Goal: Task Accomplishment & Management: Use online tool/utility

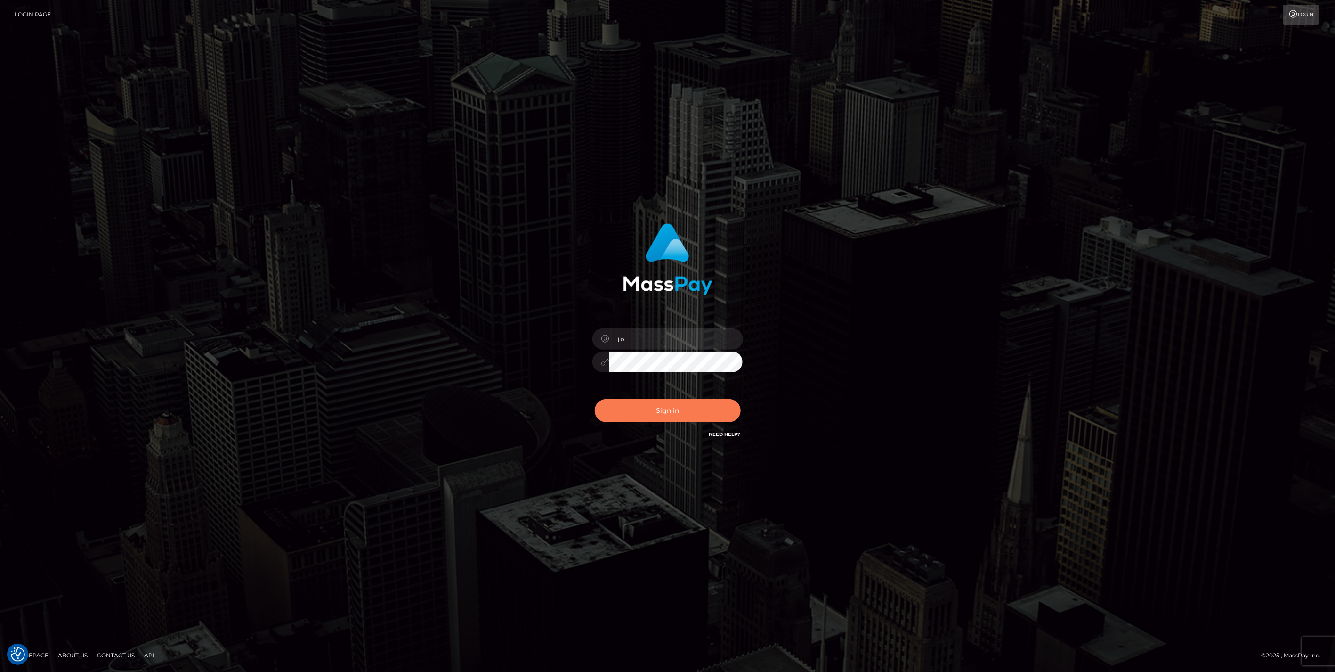
click at [650, 413] on button "Sign in" at bounding box center [668, 410] width 146 height 23
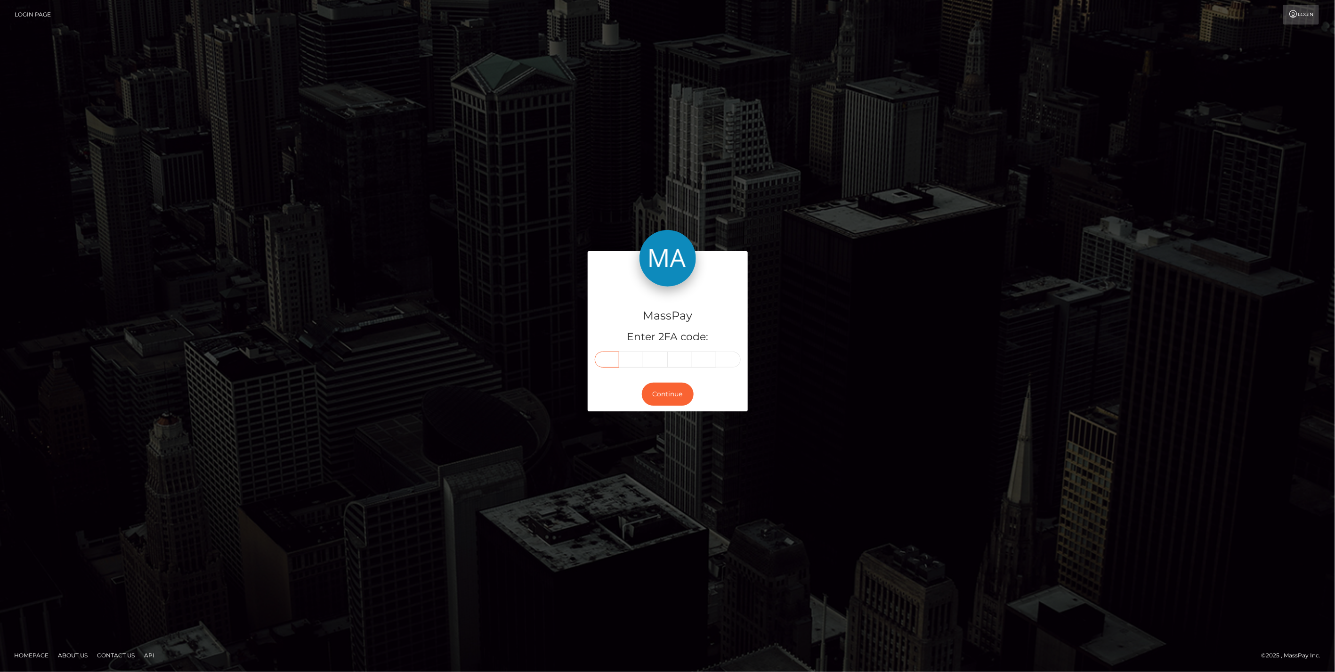
paste input "3"
type input "3"
type input "2"
type input "6"
type input "2"
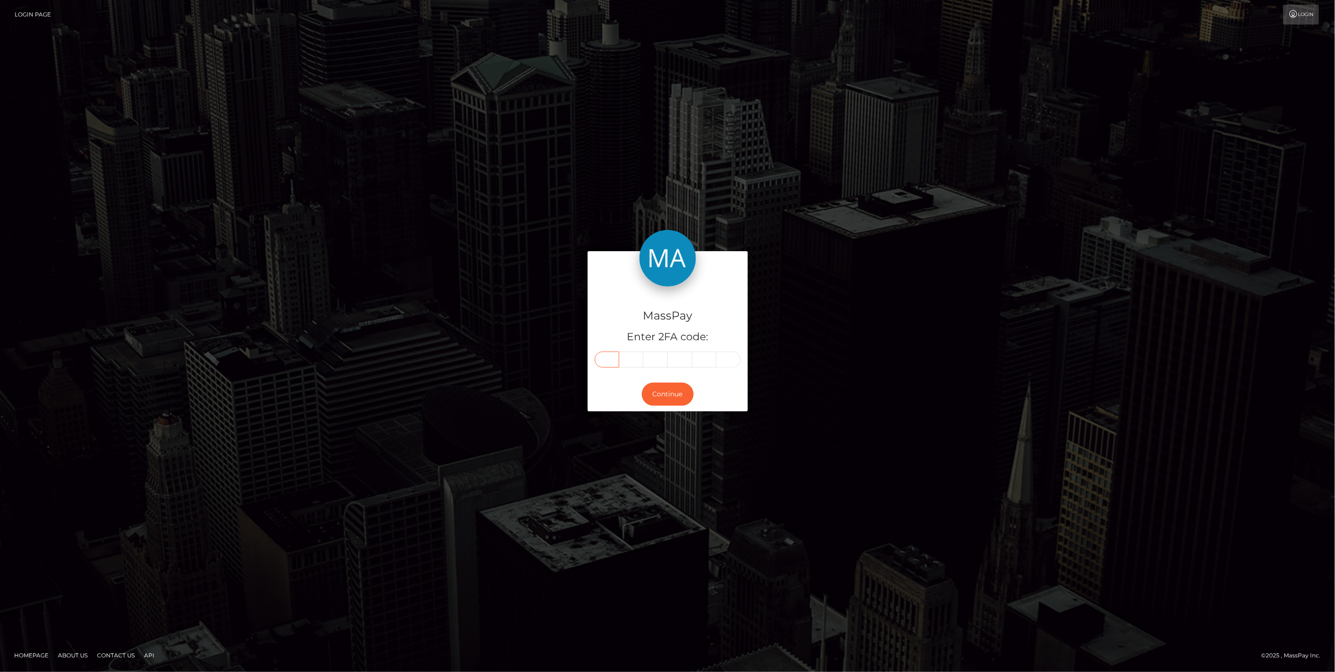
type input "5"
type input "1"
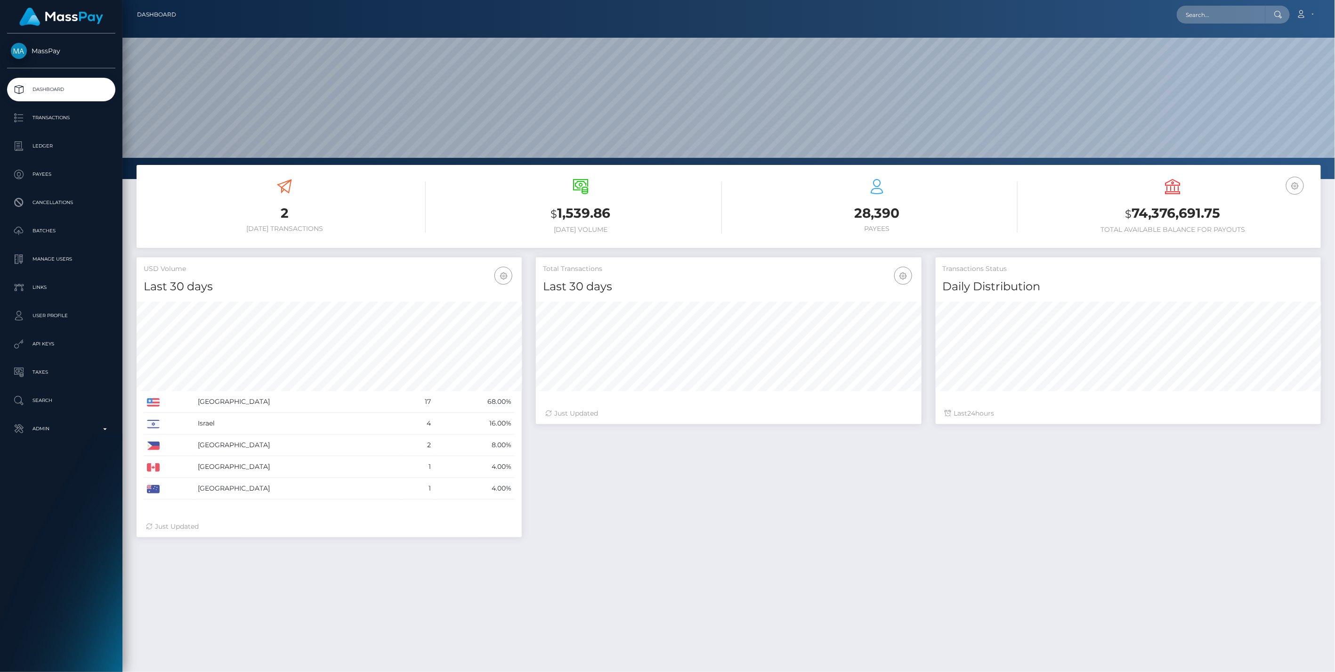
scroll to position [167, 385]
click at [107, 432] on p "Admin" at bounding box center [61, 428] width 101 height 14
click at [68, 486] on span "Balance Adjustments" at bounding box center [61, 483] width 101 height 11
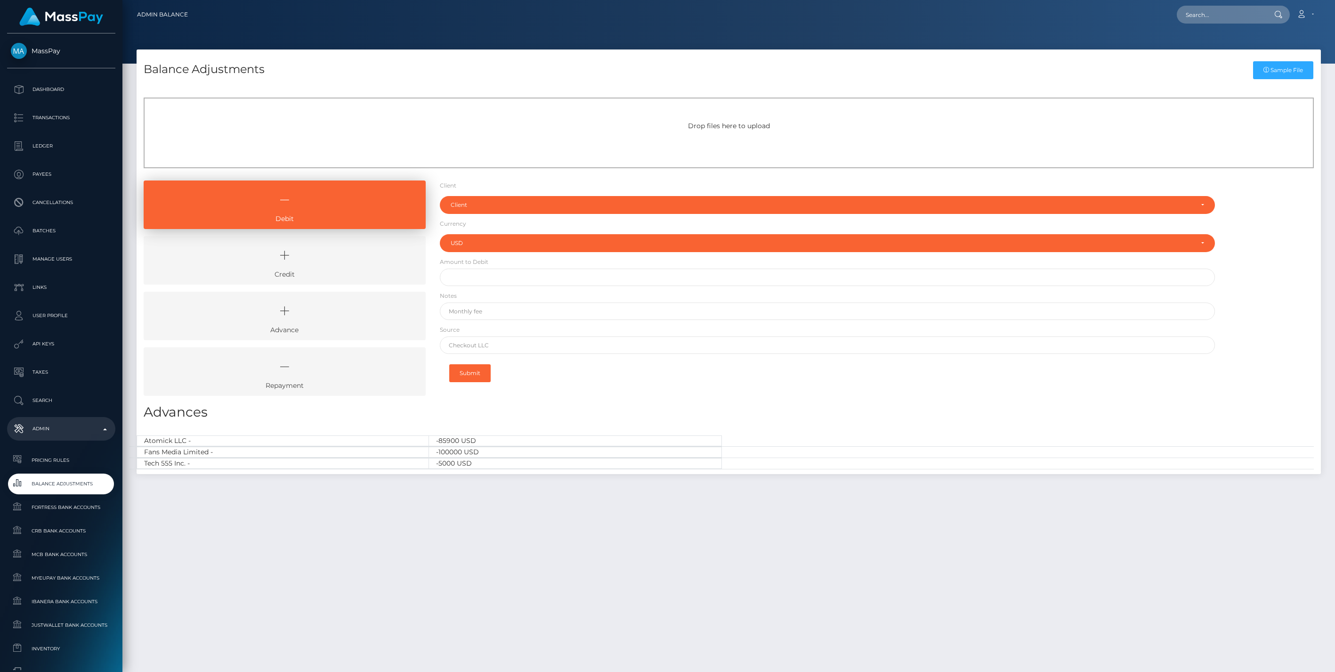
select select "USD"
click at [354, 378] on icon at bounding box center [284, 366] width 260 height 28
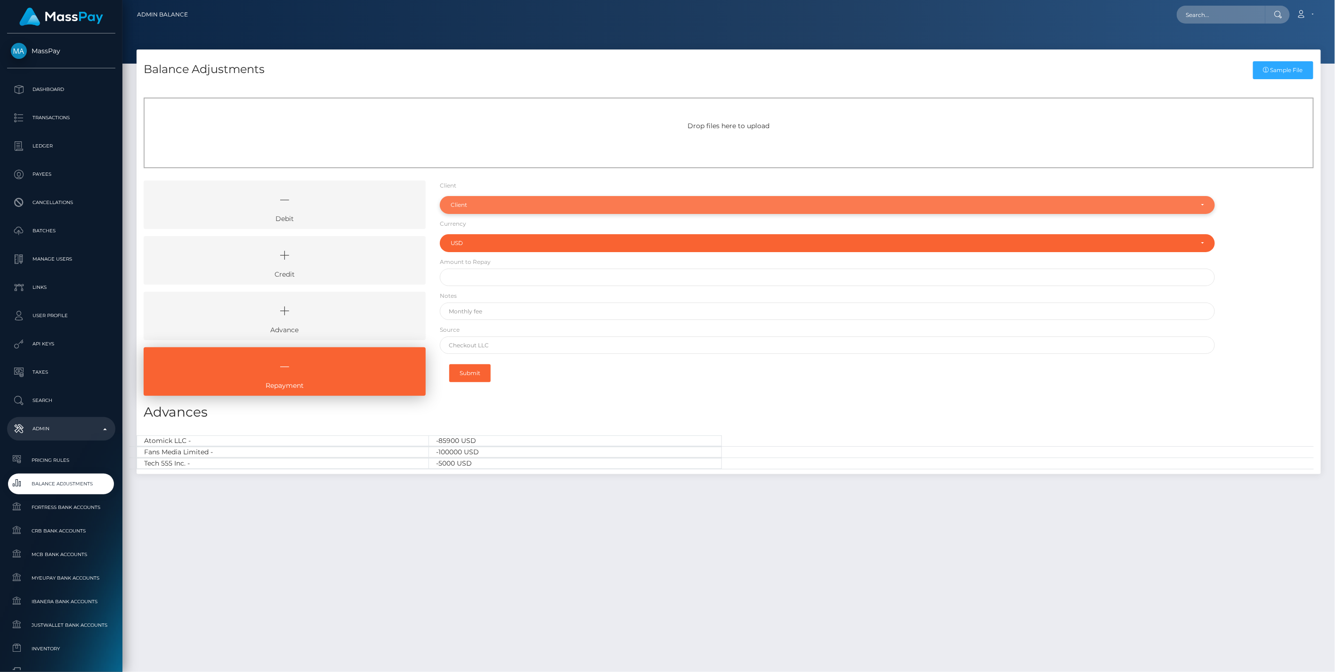
click at [533, 203] on div "Client" at bounding box center [822, 205] width 743 height 8
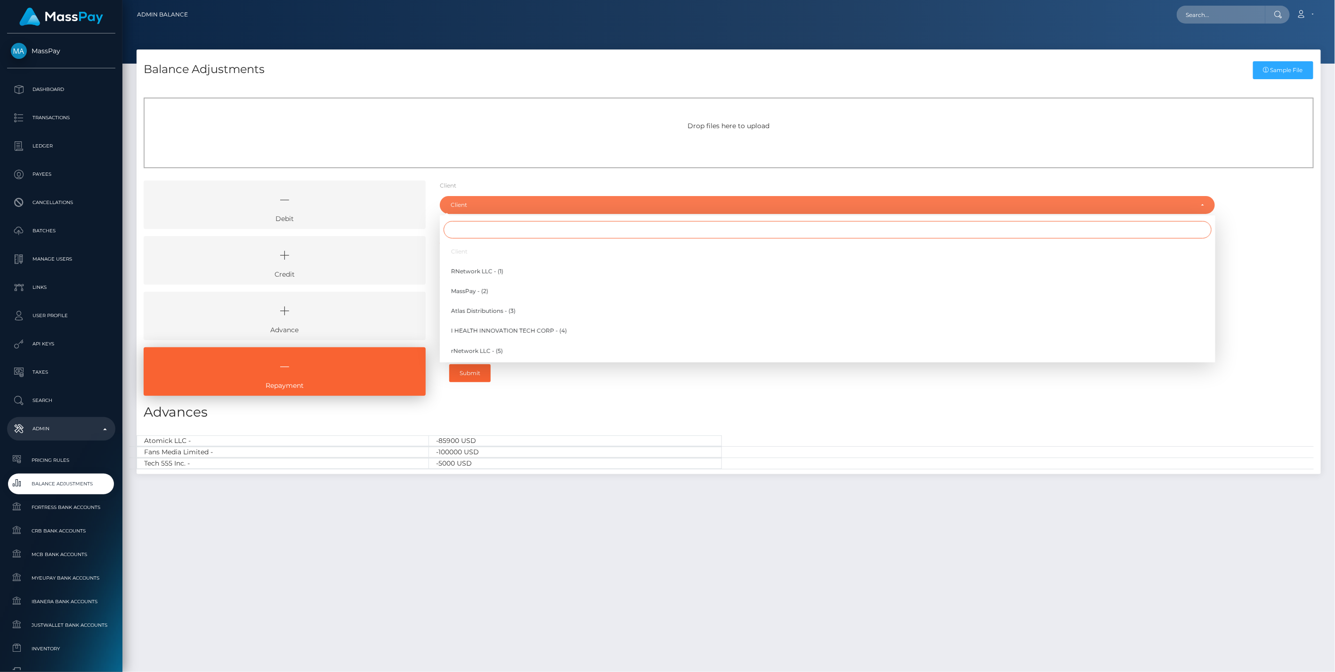
click at [472, 231] on input "Search" at bounding box center [828, 229] width 768 height 17
type input "fans"
click at [491, 267] on span "Fans Media Limited - (79)" at bounding box center [486, 271] width 71 height 8
select select "79"
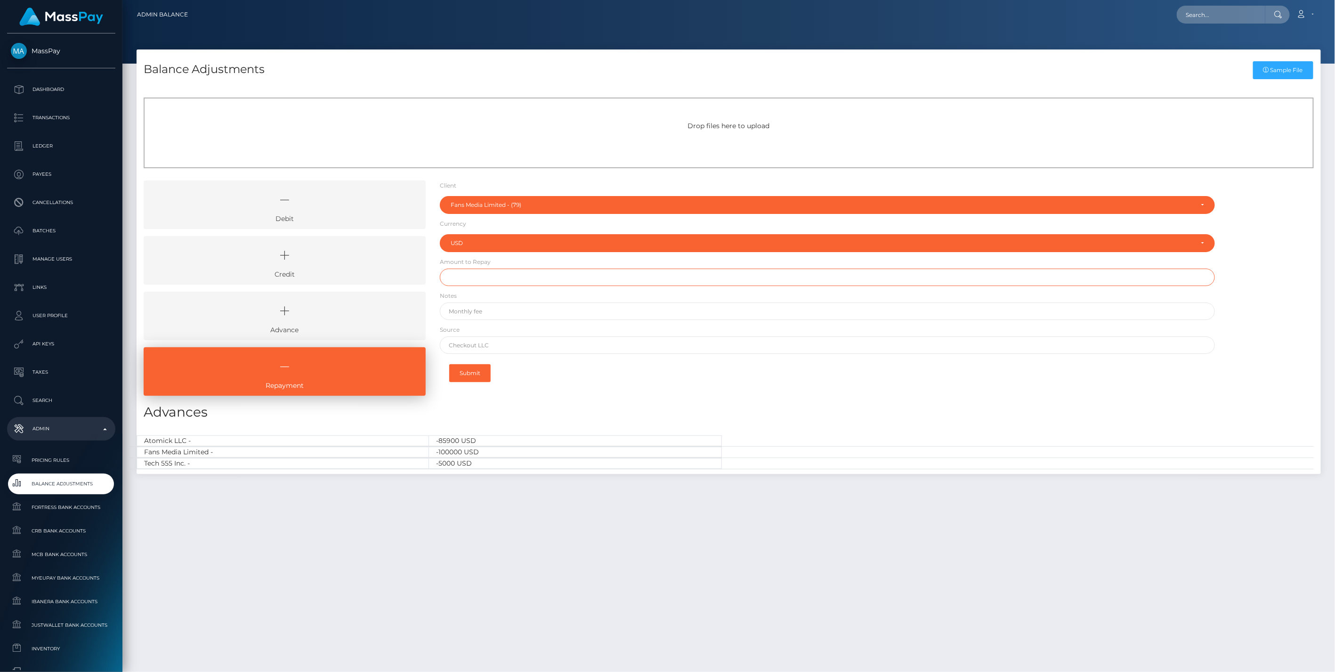
click at [473, 282] on input "text" at bounding box center [828, 276] width 776 height 17
type input "$10,000.00"
click at [469, 307] on input "text" at bounding box center [828, 310] width 776 height 17
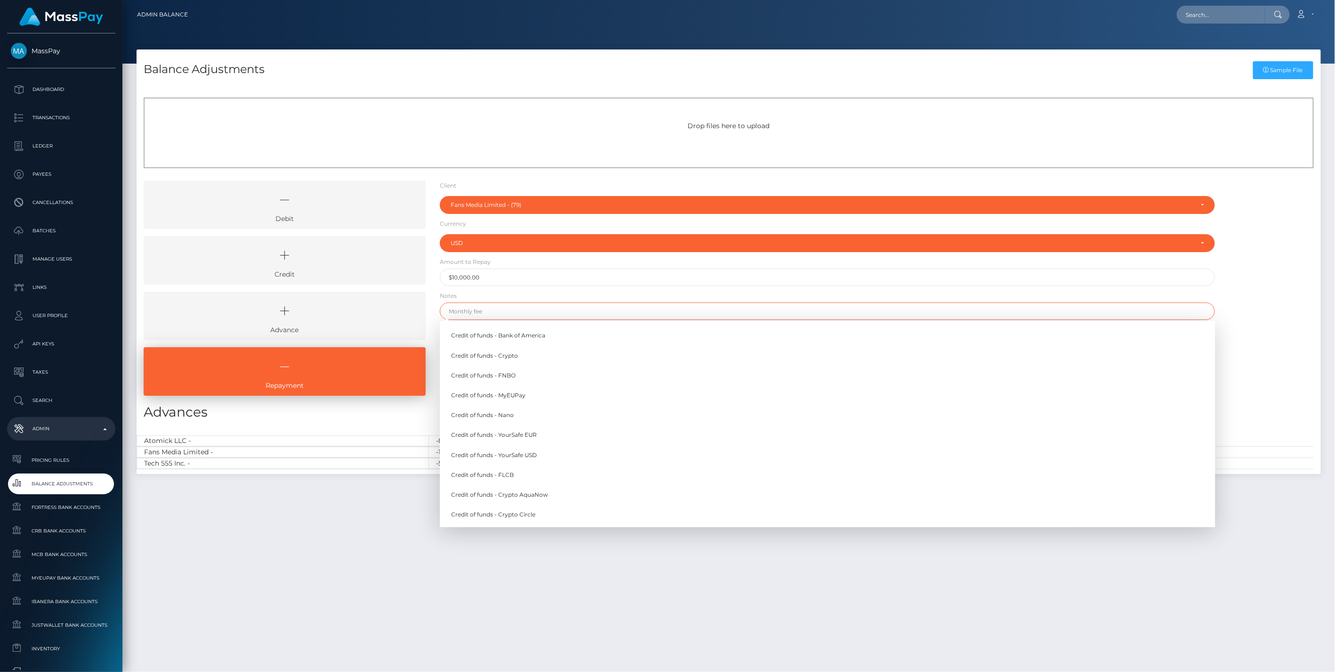
paste input "Fans Media - Repayment #1"
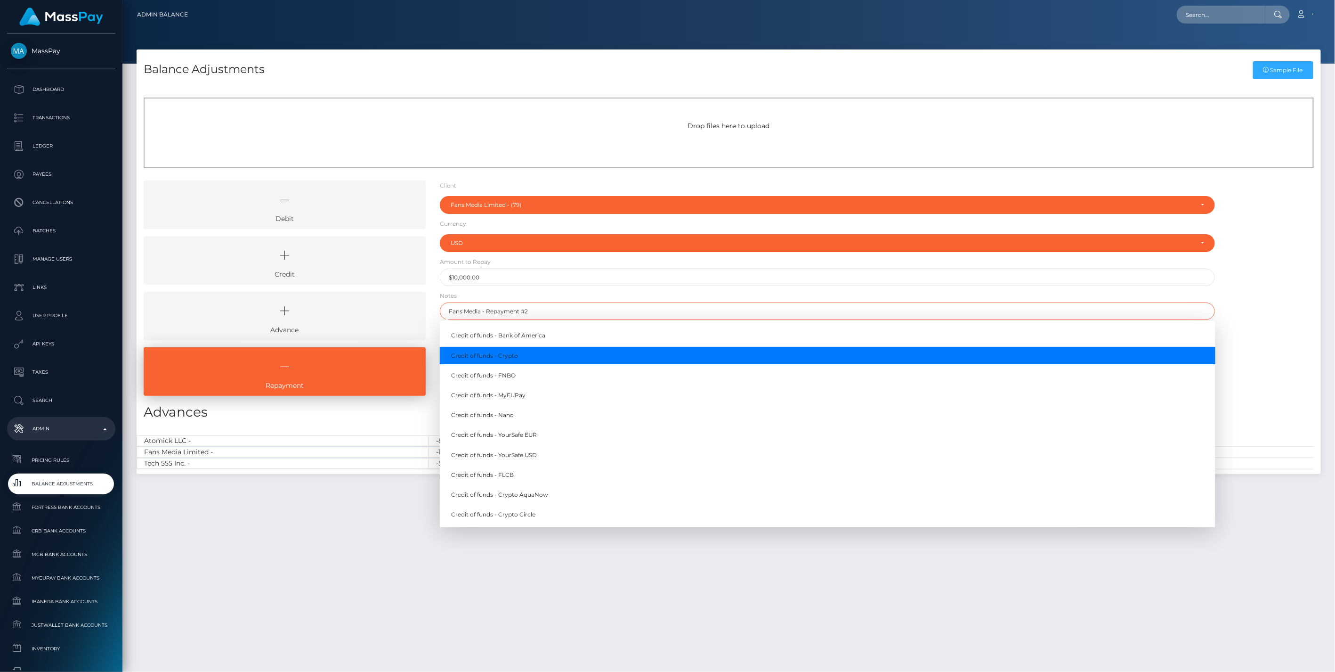
type input "Fans Media - Repayment #2"
click at [1255, 309] on div "Debit Credit Advance Repayment" at bounding box center [729, 291] width 1184 height 222
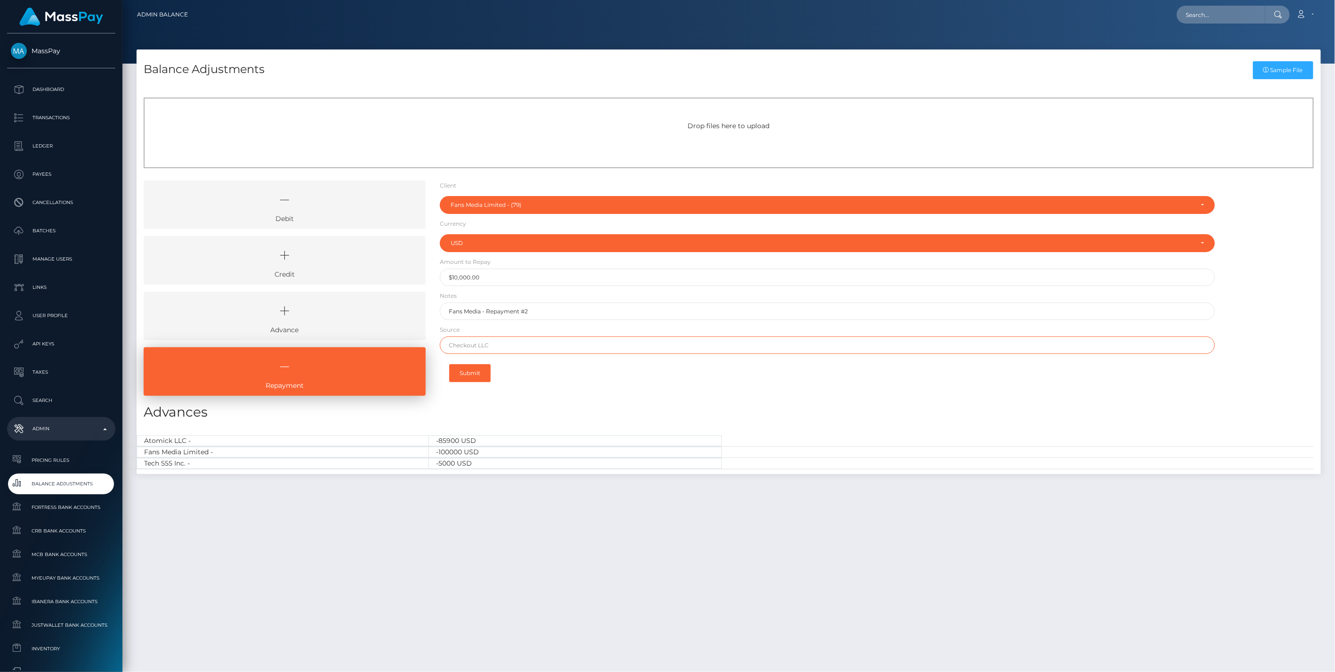
click at [470, 346] on input "text" at bounding box center [828, 344] width 776 height 17
type input "Wise"
click at [462, 373] on button "Submit" at bounding box center [469, 373] width 41 height 18
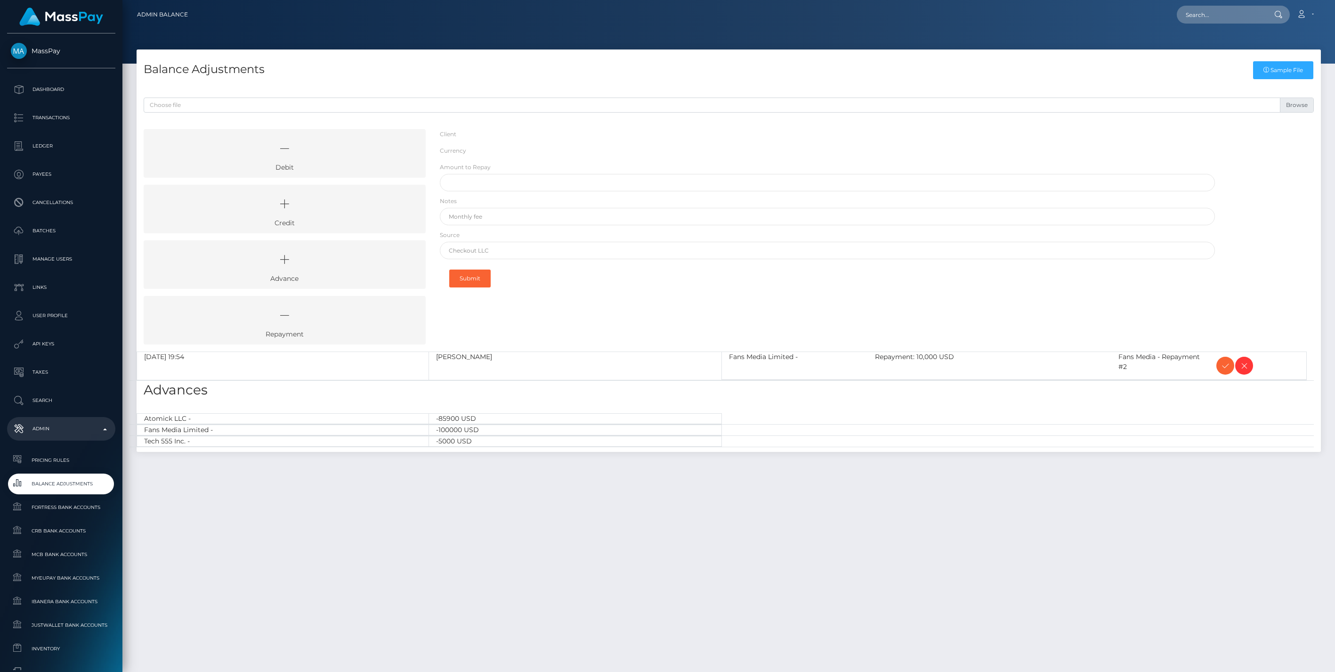
select select "79"
select select "USD"
select select
select select "79"
select select "USD"
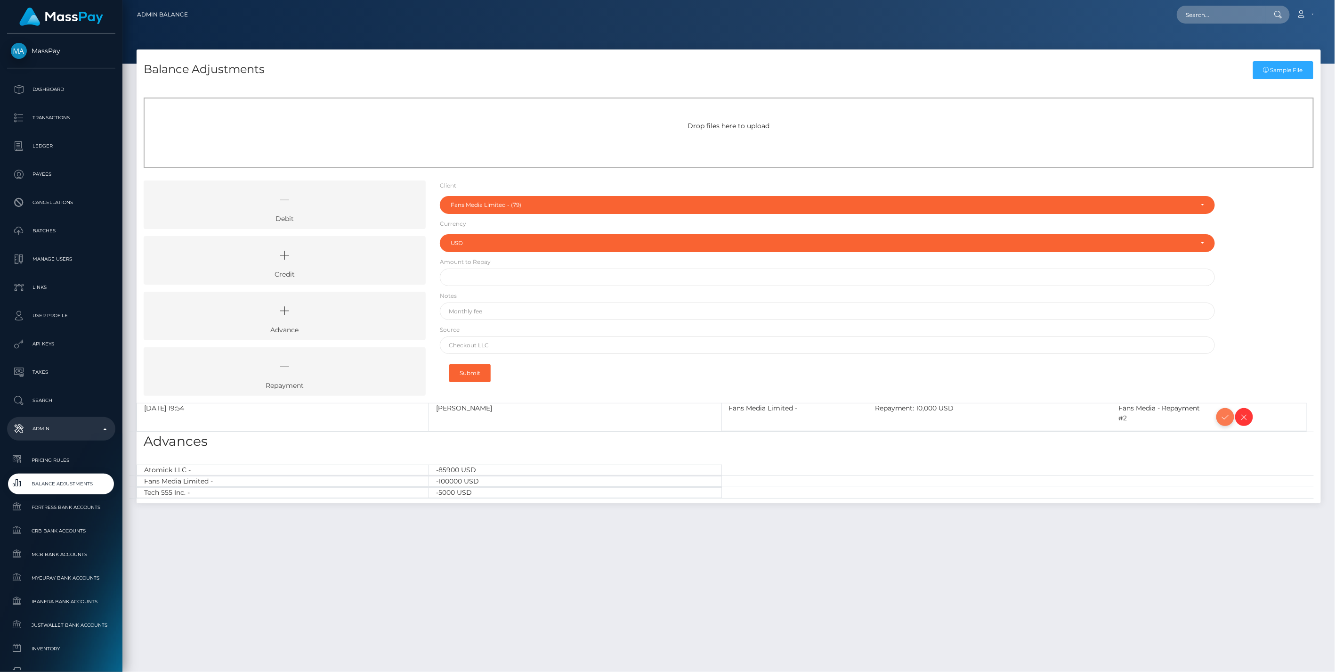
click at [1222, 418] on icon at bounding box center [1225, 417] width 11 height 12
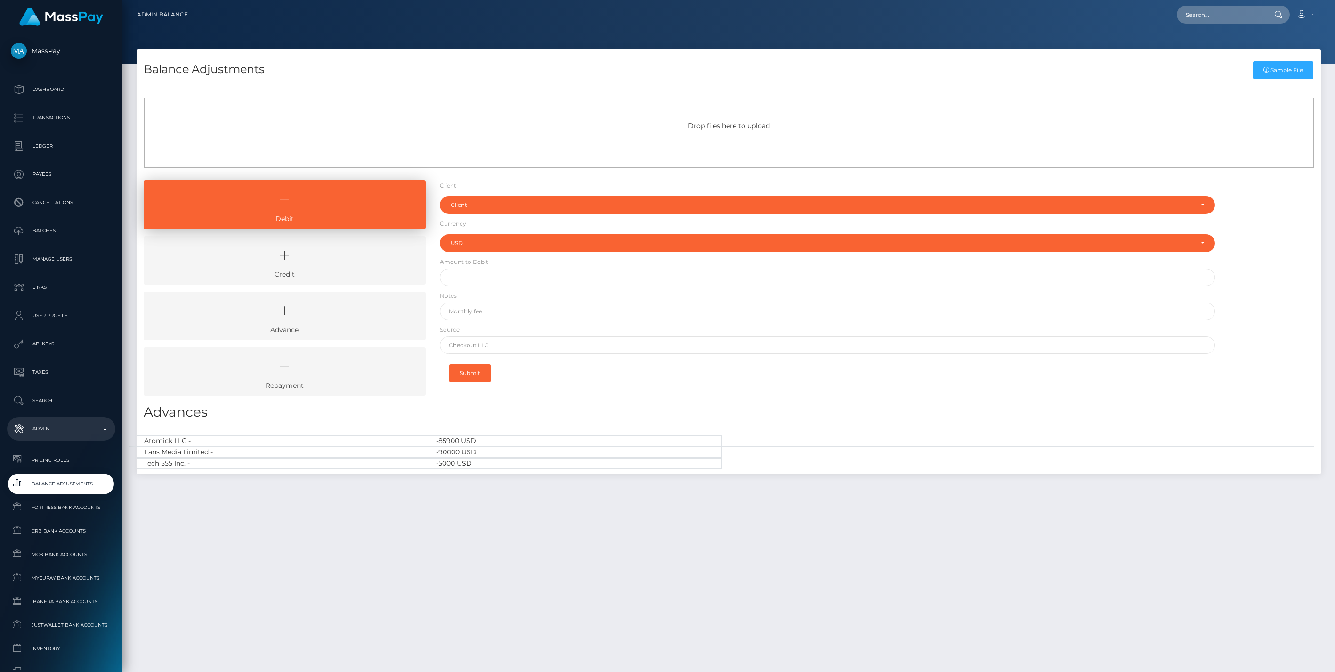
select select "USD"
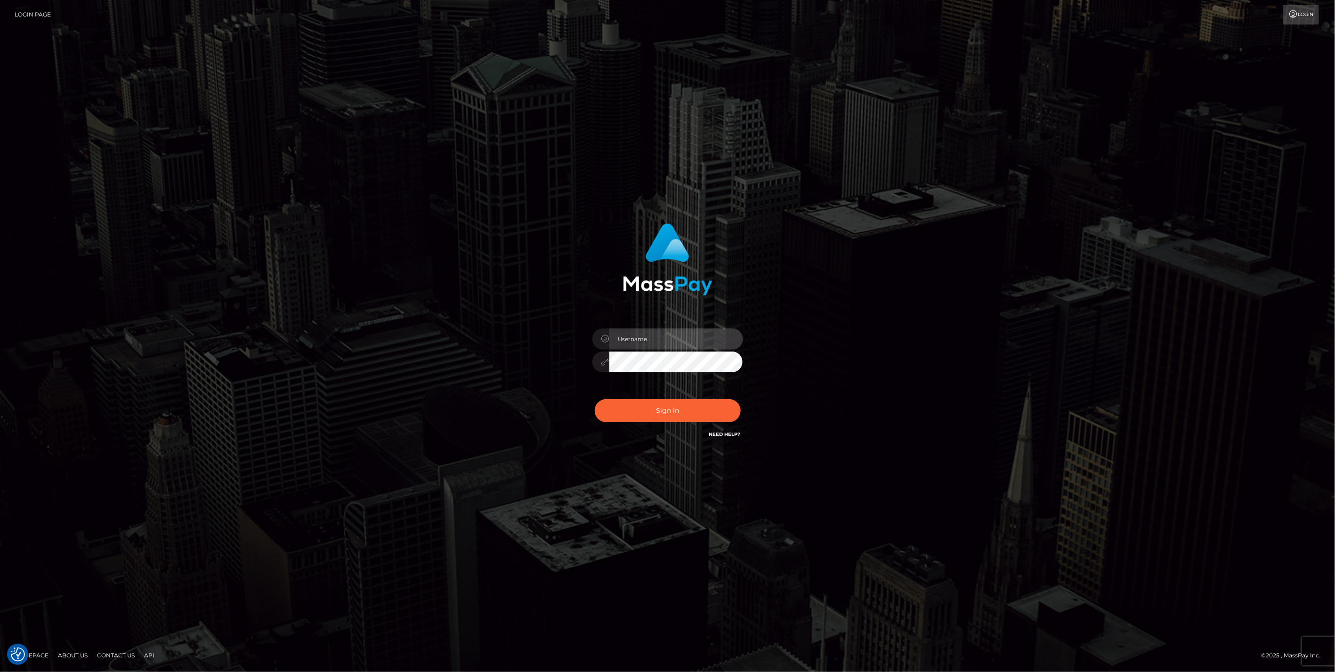
type input "jlo"
